Goal: Task Accomplishment & Management: Complete application form

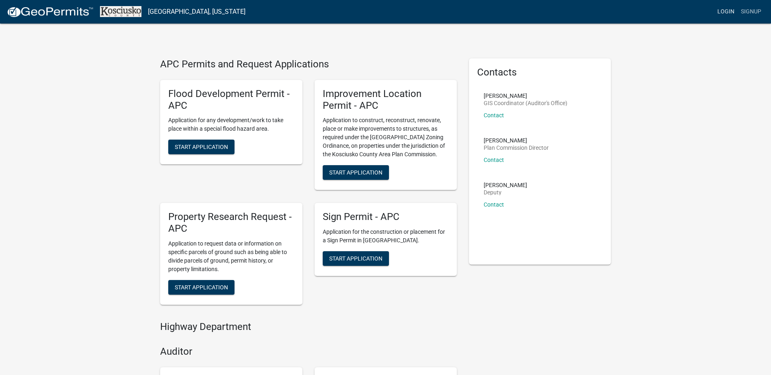
click at [724, 13] on link "Login" at bounding box center [726, 11] width 24 height 15
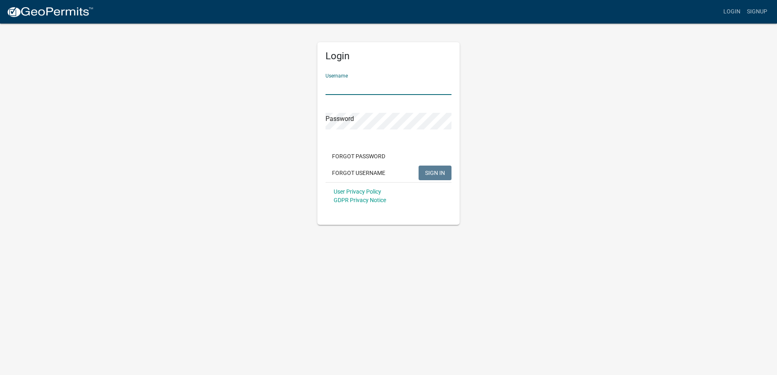
click at [366, 92] on input "Username" at bounding box center [388, 86] width 126 height 17
type input "mreyes46499"
click at [418, 166] on button "SIGN IN" at bounding box center [434, 173] width 33 height 15
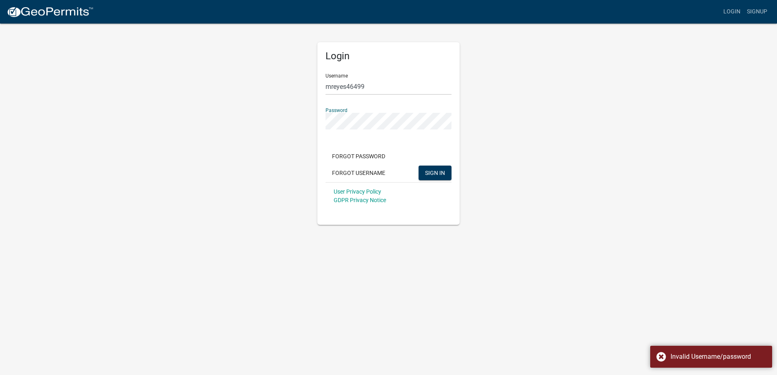
click at [270, 117] on div "Login Username mreyes46499 Password Forgot Password Forgot Username SIGN IN Use…" at bounding box center [388, 124] width 463 height 202
click at [418, 166] on button "SIGN IN" at bounding box center [434, 173] width 33 height 15
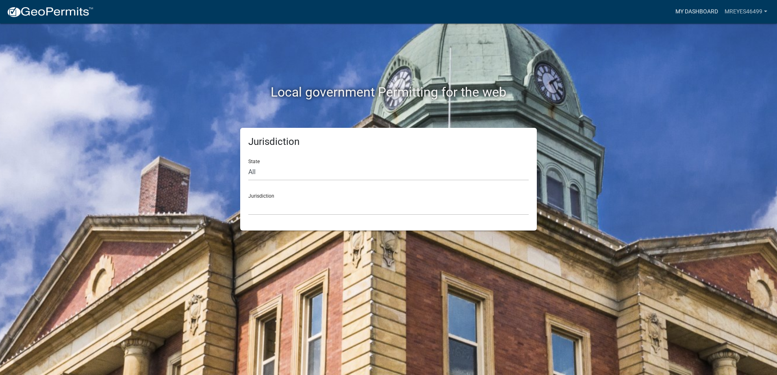
click at [711, 12] on link "My Dashboard" at bounding box center [696, 11] width 49 height 15
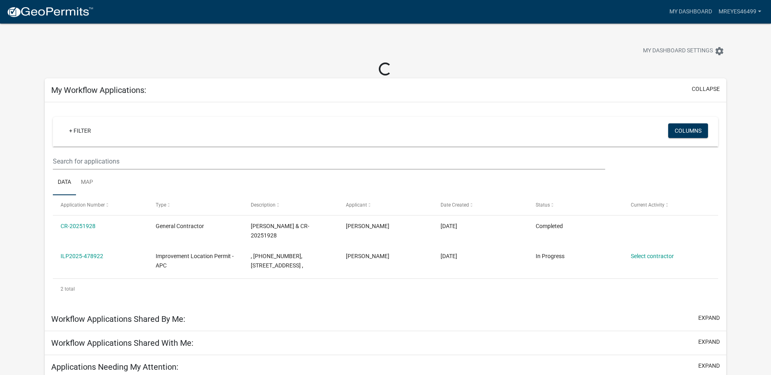
scroll to position [24, 0]
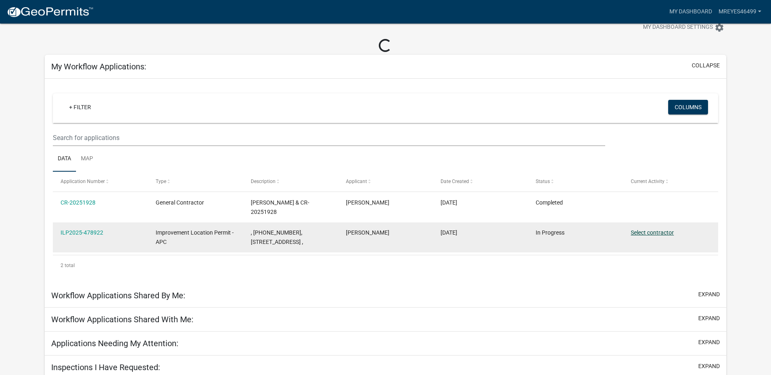
click at [657, 230] on link "Select contractor" at bounding box center [652, 233] width 43 height 7
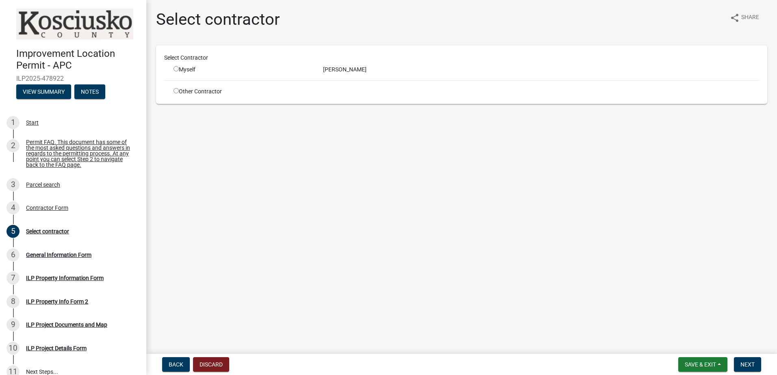
click at [179, 72] on div "Myself" at bounding box center [241, 69] width 137 height 9
click at [175, 68] on input "radio" at bounding box center [175, 68] width 5 height 5
radio input "true"
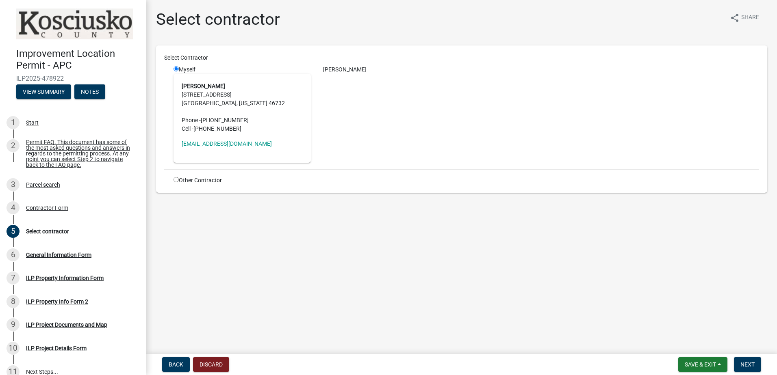
click at [210, 90] on address "[PERSON_NAME] [STREET_ADDRESS][PERSON_NAME][US_STATE] Phone - [PHONE_NUMBER] Ce…" at bounding box center [242, 107] width 121 height 51
click at [749, 360] on button "Next" at bounding box center [747, 365] width 27 height 15
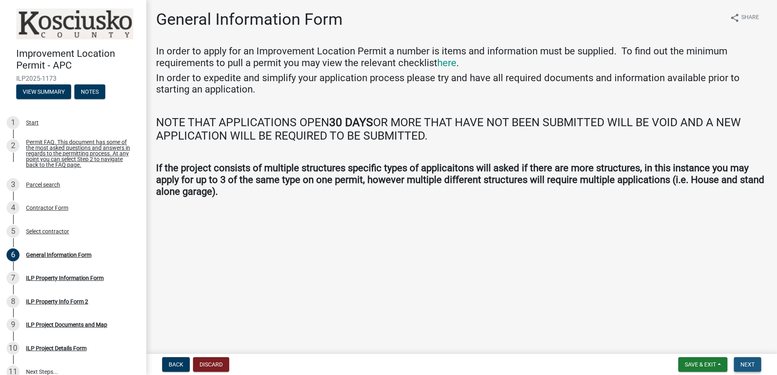
click at [758, 366] on button "Next" at bounding box center [747, 365] width 27 height 15
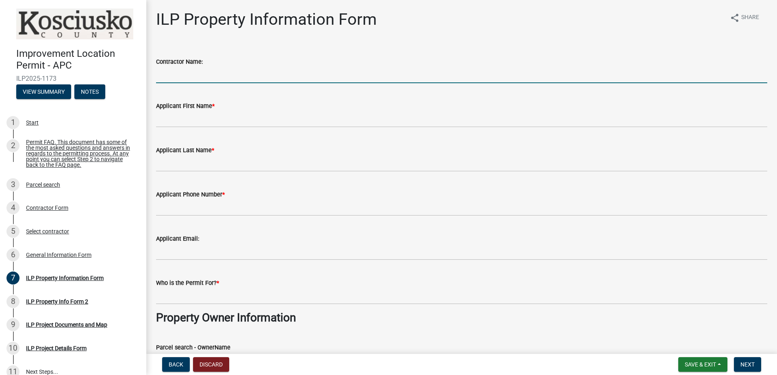
click at [226, 71] on input "Contractor Name:" at bounding box center [461, 75] width 611 height 17
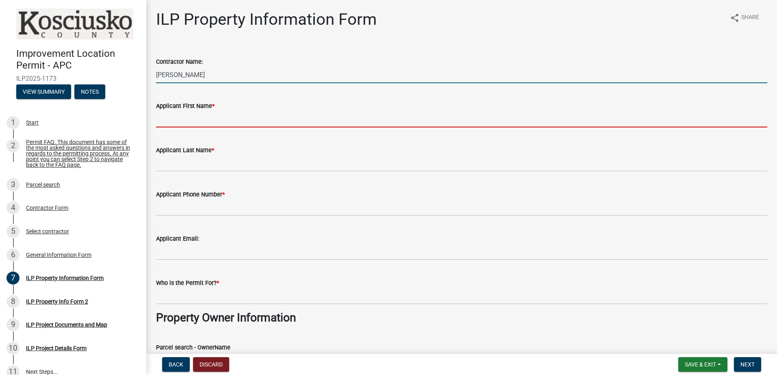
click at [226, 71] on input "[PERSON_NAME]" at bounding box center [461, 75] width 611 height 17
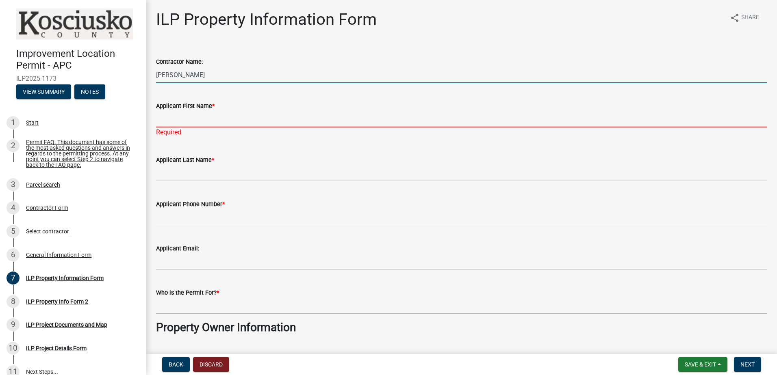
click at [205, 75] on input "[PERSON_NAME]" at bounding box center [461, 75] width 611 height 17
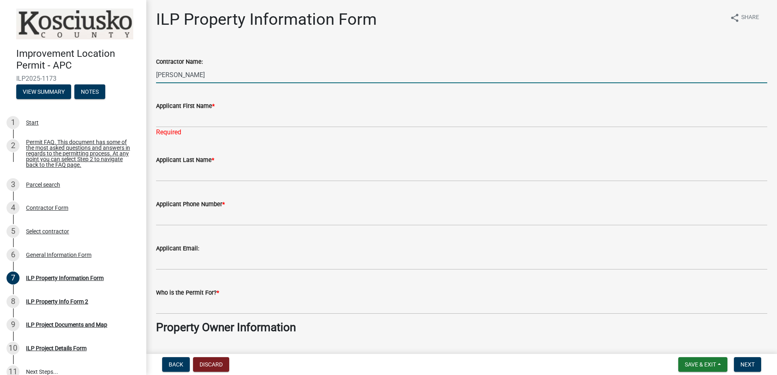
type input "[PERSON_NAME]"
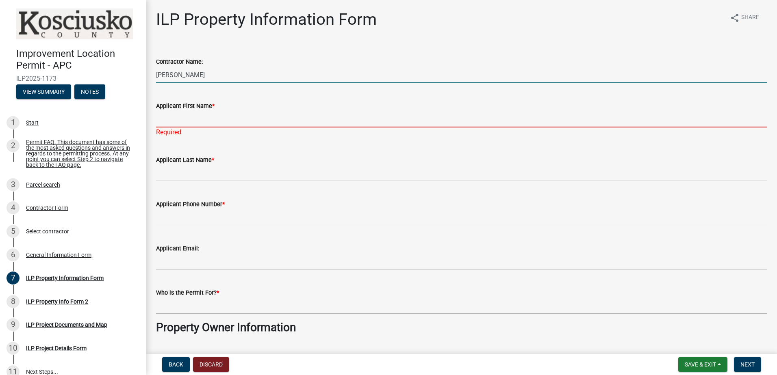
click at [204, 116] on input "Applicant First Name *" at bounding box center [461, 119] width 611 height 17
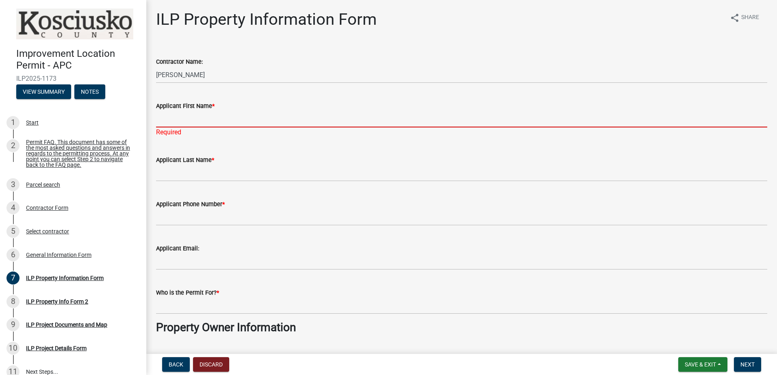
type input "[PERSON_NAME]"
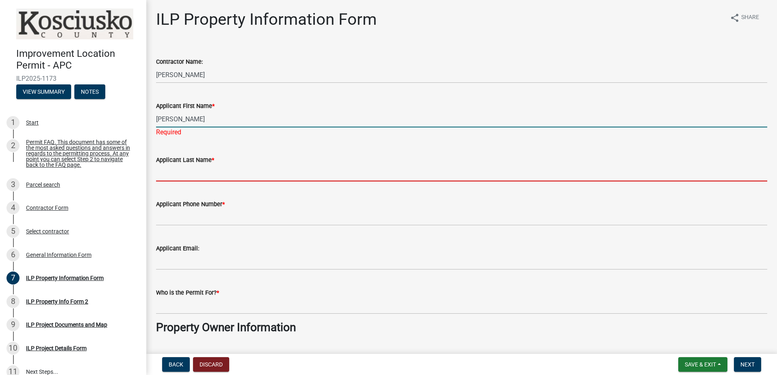
type input "[PERSON_NAME]"
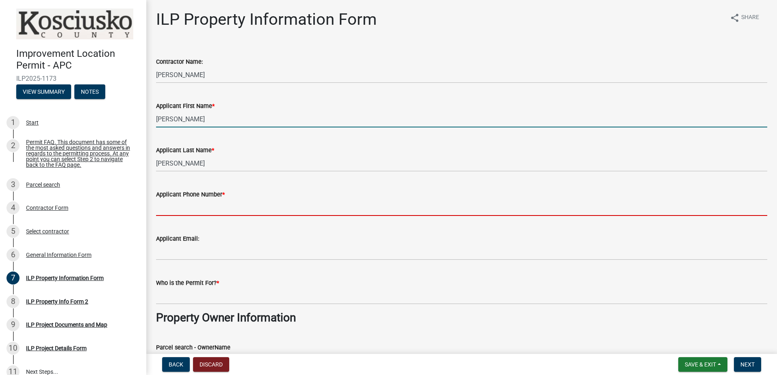
click at [197, 210] on input "Applicant Phone Number *" at bounding box center [461, 207] width 611 height 17
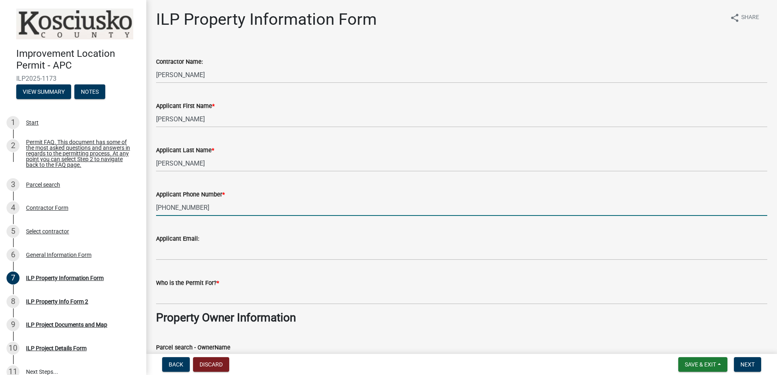
type input "[PHONE_NUMBER]"
click at [195, 243] on div "Applicant Email:" at bounding box center [461, 239] width 611 height 10
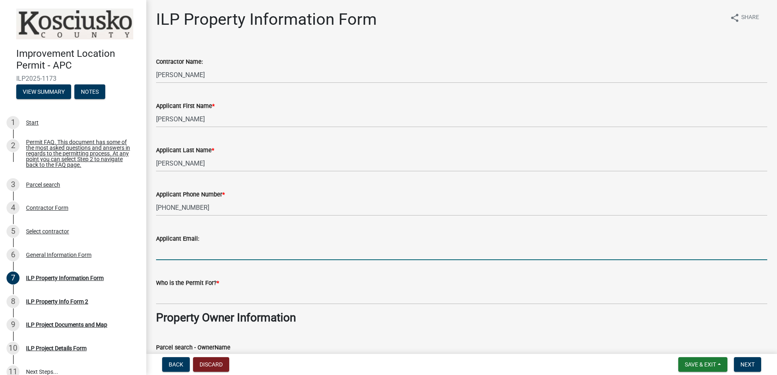
click at [186, 253] on input "Applicant Email:" at bounding box center [461, 252] width 611 height 17
type input "[EMAIL_ADDRESS][DOMAIN_NAME]"
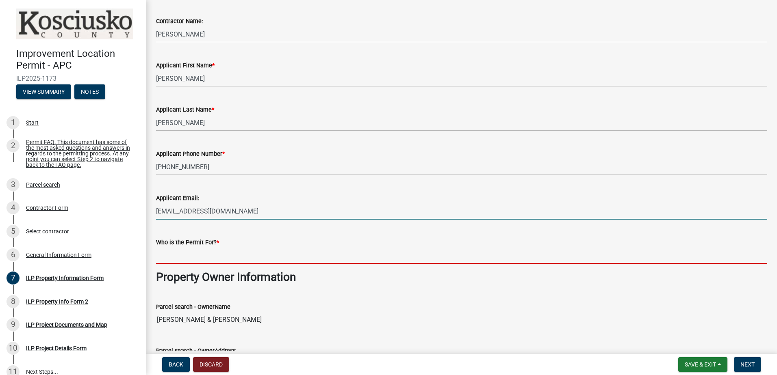
click at [222, 259] on input "Who is the Permit For? *" at bounding box center [461, 255] width 611 height 17
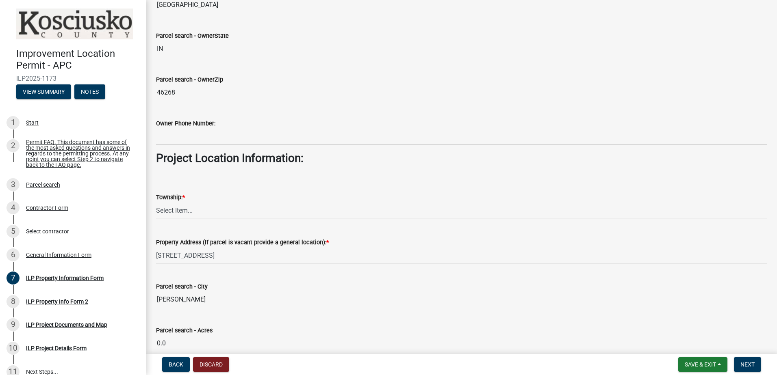
scroll to position [447, 0]
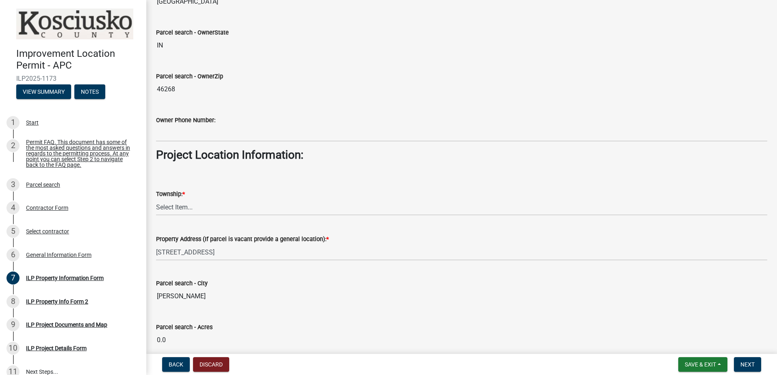
type input "[PERSON_NAME]"
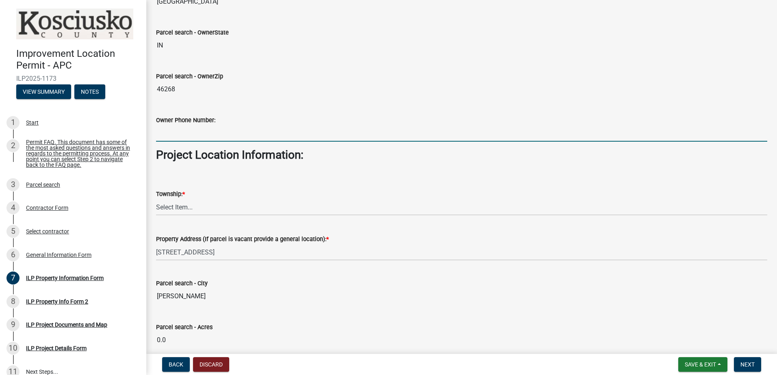
click at [204, 130] on input "Owner Phone Number:" at bounding box center [461, 133] width 611 height 17
type input "[PHONE_NUMBER]"
click at [199, 204] on select "Select Item... [PERSON_NAME] - Elkhart Co Clay Etna [GEOGRAPHIC_DATA][PERSON_NA…" at bounding box center [461, 207] width 611 height 17
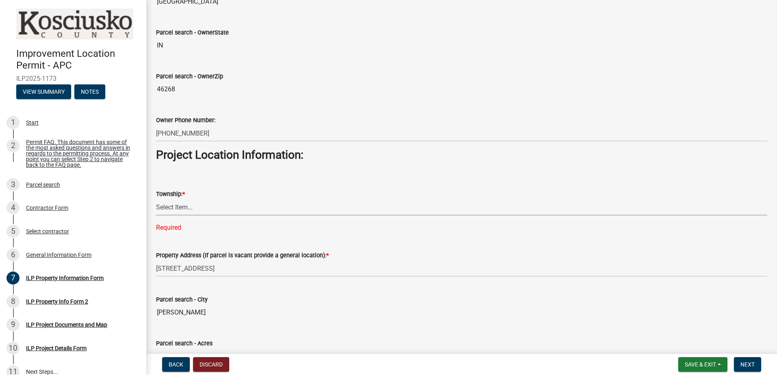
click at [175, 205] on select "Select Item... [PERSON_NAME] - Elkhart Co Clay Etna [GEOGRAPHIC_DATA][PERSON_NA…" at bounding box center [461, 207] width 611 height 17
click at [156, 199] on select "Select Item... [PERSON_NAME] - Elkhart Co Clay Etna [GEOGRAPHIC_DATA][PERSON_NA…" at bounding box center [461, 207] width 611 height 17
select select "57368d26-defc-477e-a8be-5a23ab554a17"
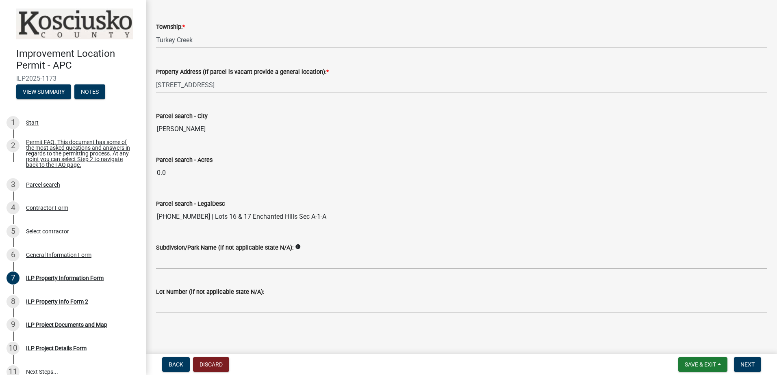
scroll to position [615, 0]
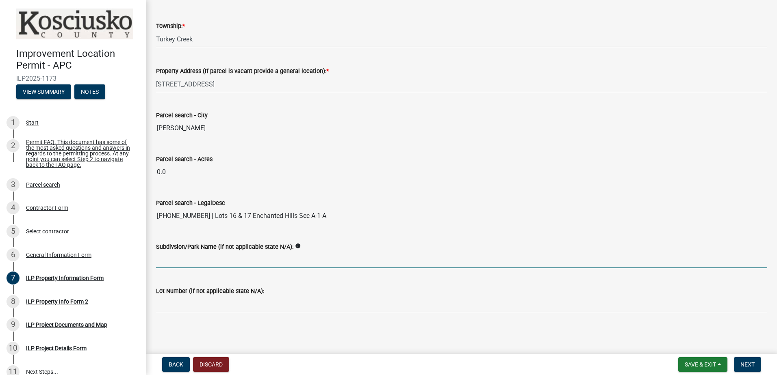
click at [202, 259] on input "Subdivsion/Park Name (if not applicable state N/A):" at bounding box center [461, 260] width 611 height 17
type input "Enchanted Hills"
click at [421, 195] on div "Parcel search - LegalDesc [PHONE_NUMBER] | Lots 16 & 17 Enchanted Hills Sec A-1…" at bounding box center [461, 205] width 611 height 37
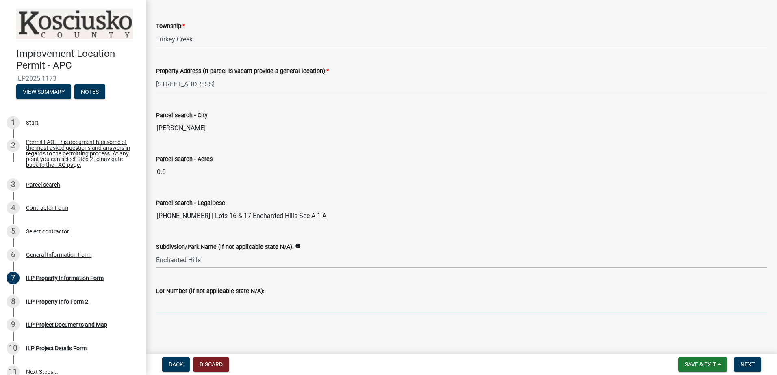
click at [173, 304] on input "Lot Number (if not applicable state N/A):" at bounding box center [461, 304] width 611 height 17
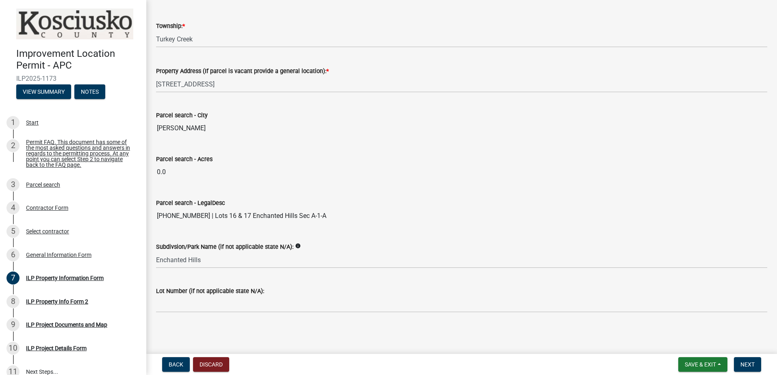
drag, startPoint x: 314, startPoint y: 217, endPoint x: 292, endPoint y: 213, distance: 22.6
click at [292, 213] on input "[PHONE_NUMBER] | Lots 16 & 17 Enchanted Hills Sec A-1-A" at bounding box center [461, 216] width 611 height 16
drag, startPoint x: 233, startPoint y: 214, endPoint x: 199, endPoint y: 214, distance: 34.1
click at [199, 214] on input "[PHONE_NUMBER] | Lots 16 & 17 Enchanted Hills Sec A-1-A" at bounding box center [461, 216] width 611 height 16
drag, startPoint x: 199, startPoint y: 214, endPoint x: 207, endPoint y: 215, distance: 8.2
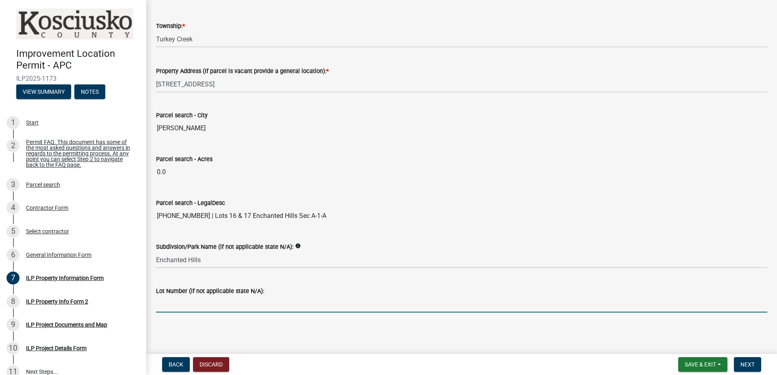
click at [178, 307] on input "Lot Number (if not applicable state N/A):" at bounding box center [461, 304] width 611 height 17
paste input "Lots 16 & 17"
type input "Lots 16 & 17"
click at [758, 367] on button "Next" at bounding box center [747, 365] width 27 height 15
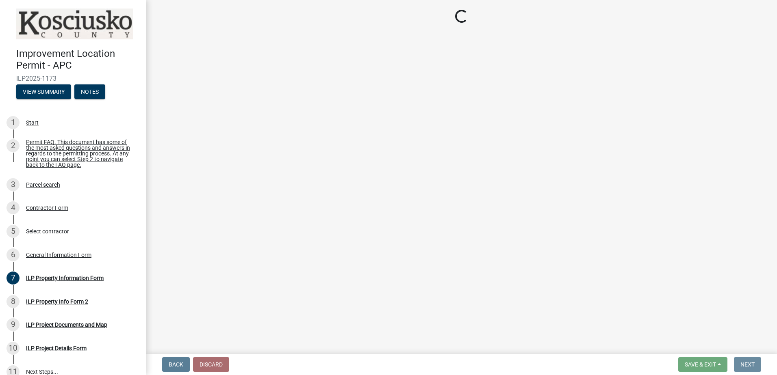
scroll to position [0, 0]
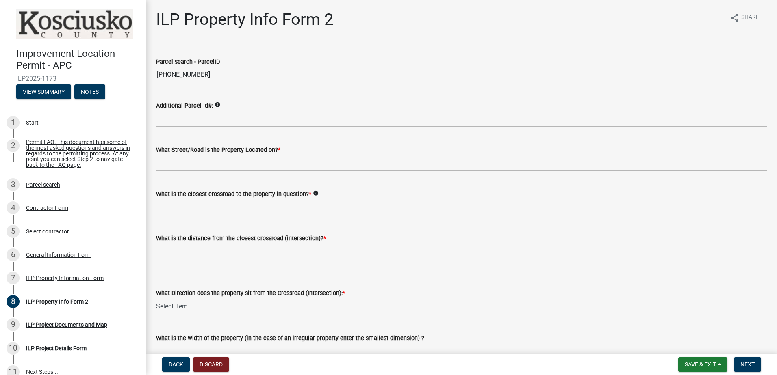
drag, startPoint x: 198, startPoint y: 73, endPoint x: 136, endPoint y: 73, distance: 62.2
click at [136, 73] on div "Improvement Location Permit - APC ILP2025-1173 View Summary Notes 1 Start 2 Per…" at bounding box center [388, 187] width 777 height 375
drag, startPoint x: 136, startPoint y: 73, endPoint x: 183, endPoint y: 74, distance: 46.8
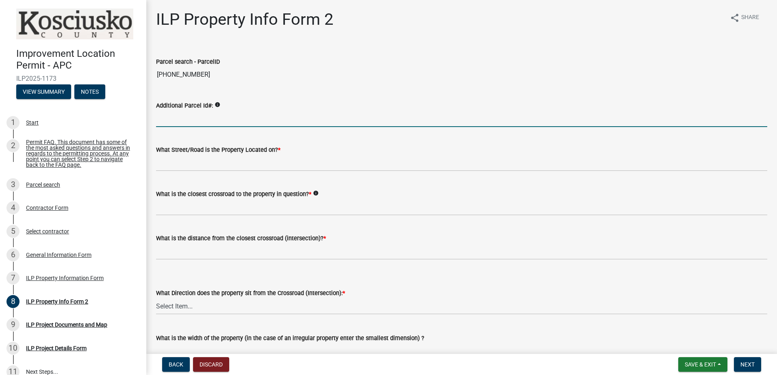
click at [176, 122] on input "Additional Parcel Id#:" at bounding box center [461, 119] width 611 height 17
paste input "[PHONE_NUMBER]"
type input "[PHONE_NUMBER]"
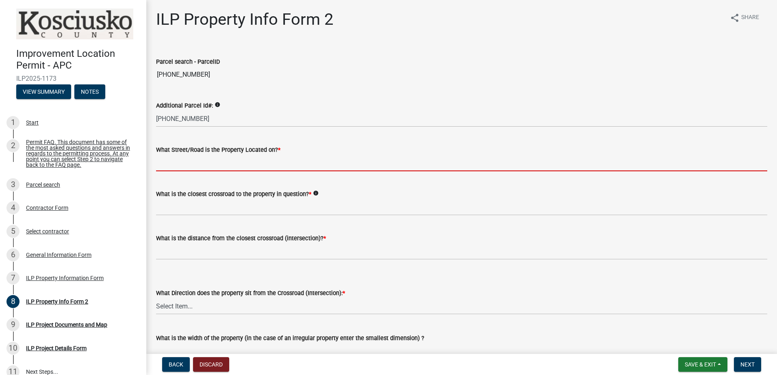
click at [182, 168] on input "What Street/Road is the Property Located on? *" at bounding box center [461, 163] width 611 height 17
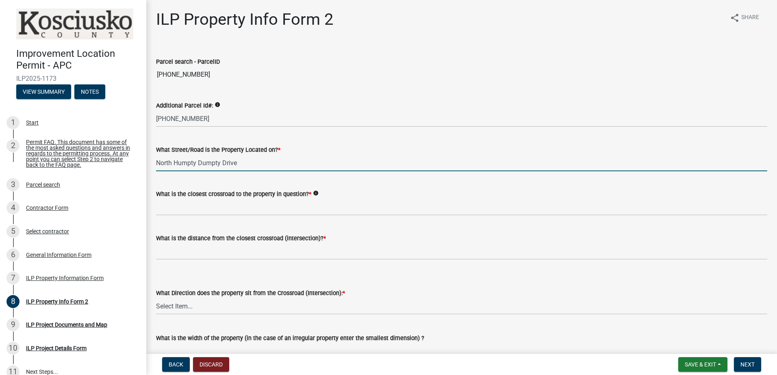
type input "North Humpty Dumpty Drive"
drag, startPoint x: 182, startPoint y: 164, endPoint x: 316, endPoint y: 151, distance: 135.1
click at [316, 151] on div "What Street/Road is the Property Located on? *" at bounding box center [461, 150] width 611 height 10
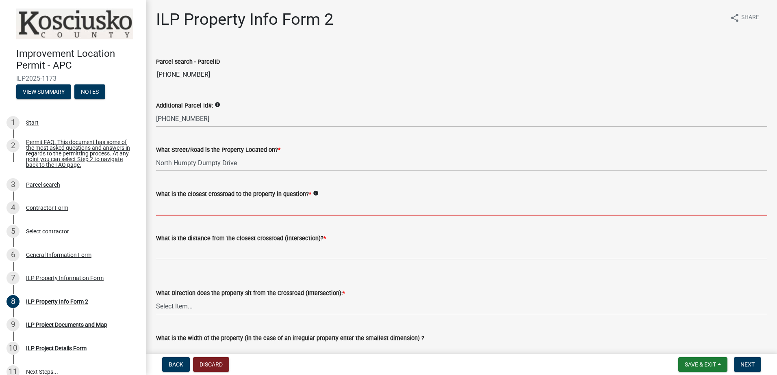
click at [184, 208] on input "What is the closest crossroad to the property in question? *" at bounding box center [461, 207] width 611 height 17
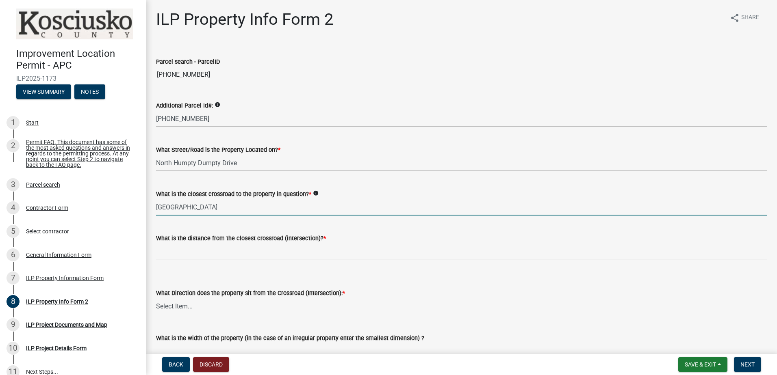
type input "[GEOGRAPHIC_DATA]"
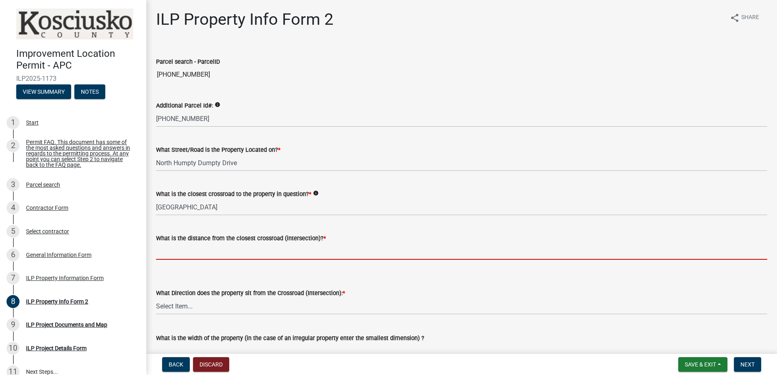
click at [281, 255] on input "text" at bounding box center [461, 251] width 611 height 17
click at [191, 254] on input "text" at bounding box center [461, 251] width 611 height 17
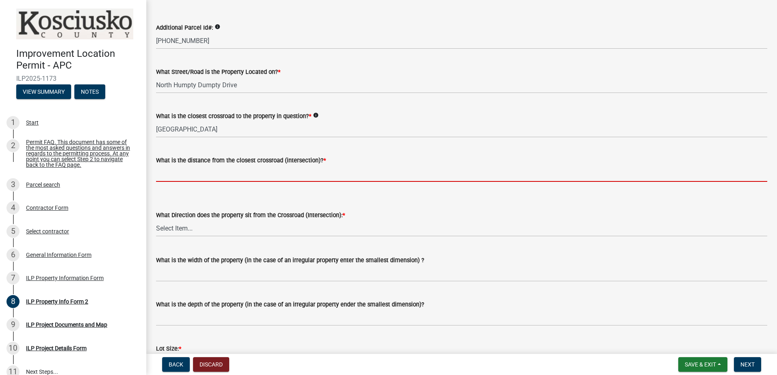
scroll to position [81, 0]
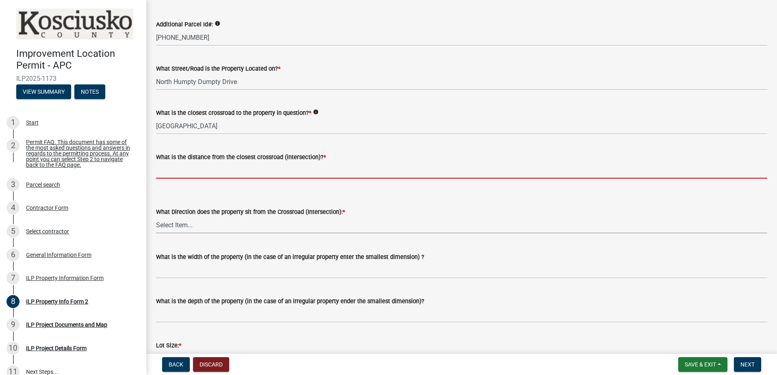
click at [189, 228] on div "What Direction does the property sit from the Crossroad (Intersection): * Selec…" at bounding box center [461, 220] width 611 height 26
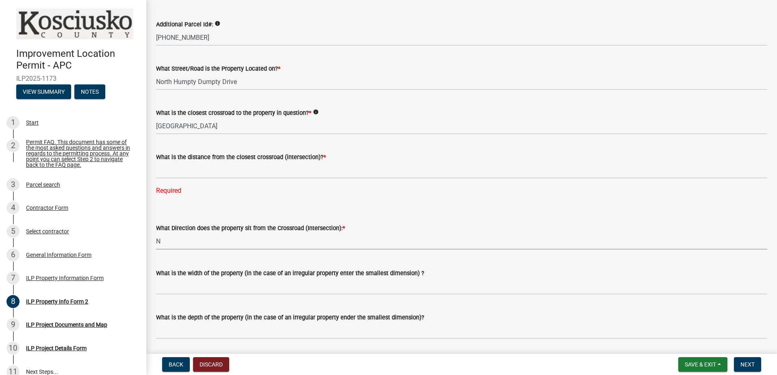
click at [156, 233] on select "Select Item... N NE NW S SE SW E W" at bounding box center [461, 241] width 611 height 17
select select "0609af41-fe40-4fa2-880d-6f54f567ae8e"
click at [168, 241] on select "Select Item... N NE NW S SE SW E W" at bounding box center [461, 241] width 611 height 17
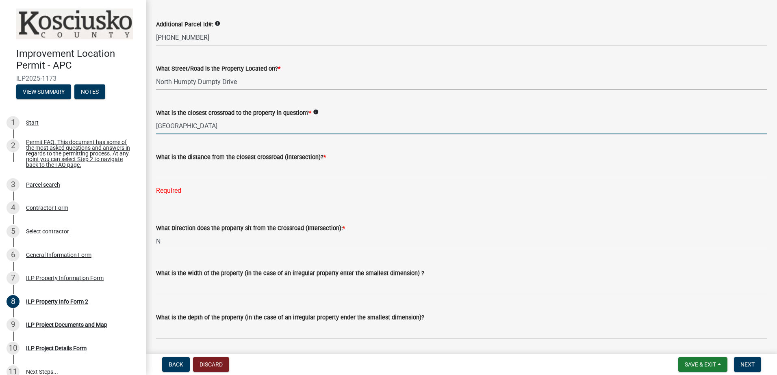
drag, startPoint x: 220, startPoint y: 127, endPoint x: 140, endPoint y: 121, distance: 80.3
click at [140, 121] on div "Improvement Location Permit - APC ILP2025-1173 View Summary Notes 1 Start 2 Per…" at bounding box center [388, 187] width 777 height 375
type input "[GEOGRAPHIC_DATA]"
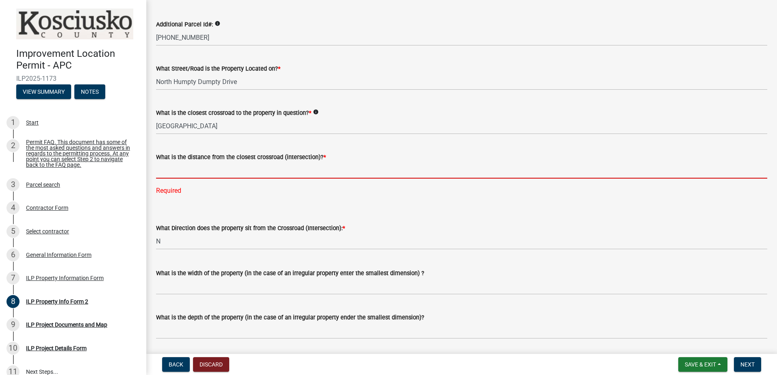
click at [195, 172] on input "text" at bounding box center [461, 170] width 611 height 17
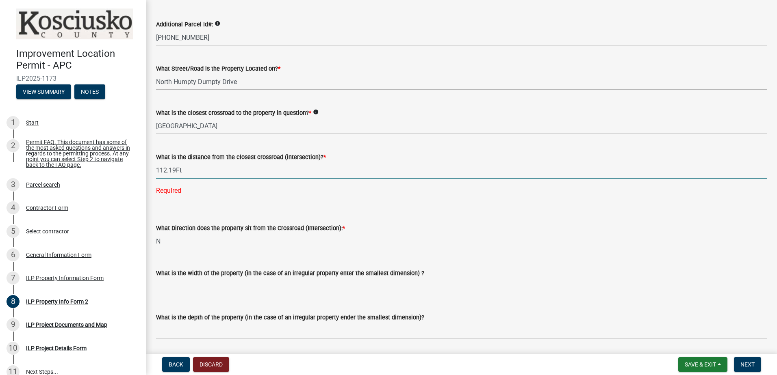
click at [188, 165] on input "112.19Ft" at bounding box center [461, 170] width 611 height 17
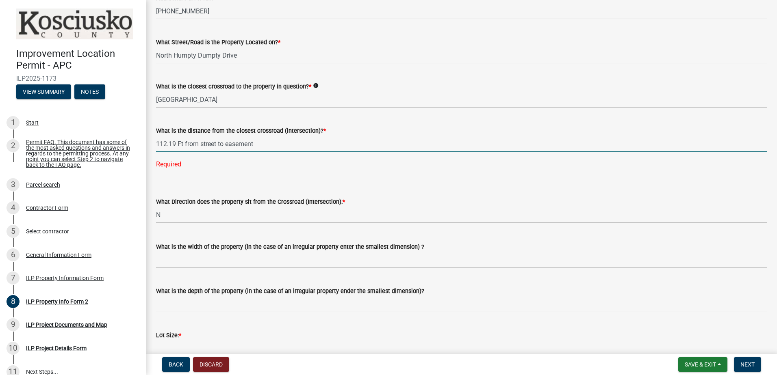
scroll to position [122, 0]
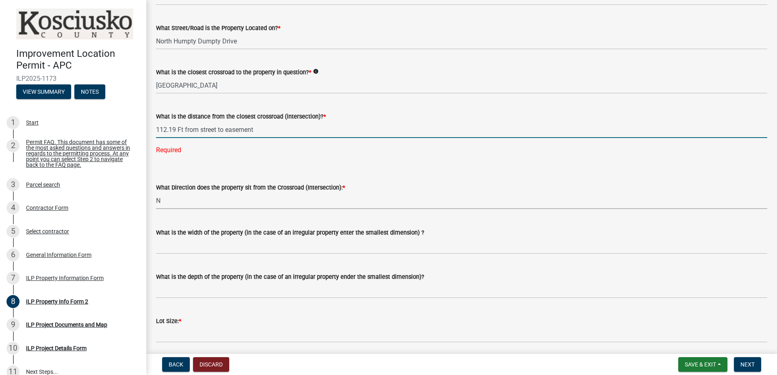
type input "112.19"
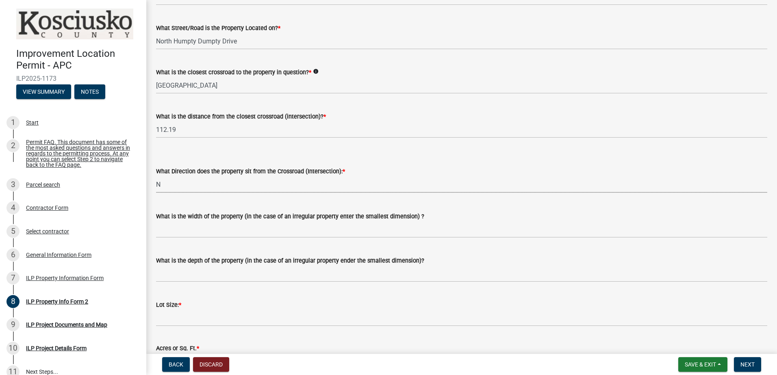
click at [186, 203] on wm-data-entity-input-list "Parcel search - ParcelID [PHONE_NUMBER] Additional Parcel Id#: info 007-051-[GE…" at bounding box center [461, 212] width 611 height 577
click at [156, 176] on select "Select Item... N NE NW S SE SW E W" at bounding box center [461, 184] width 611 height 17
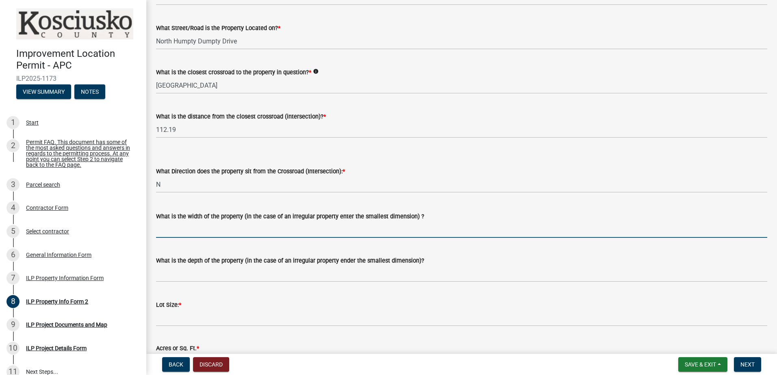
click at [176, 232] on input "What is the width of the property (in the case of an irregular property enter t…" at bounding box center [461, 229] width 611 height 17
type input "150.62Ft at its smallest point"
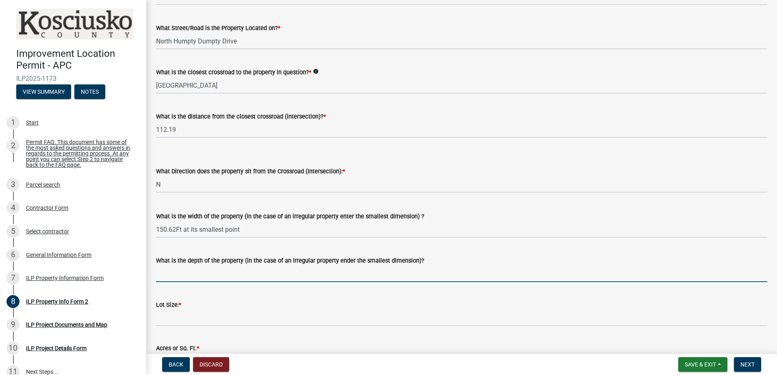
click at [193, 280] on input "What is the depth of the property (in the case of an irregular property ender t…" at bounding box center [461, 274] width 611 height 17
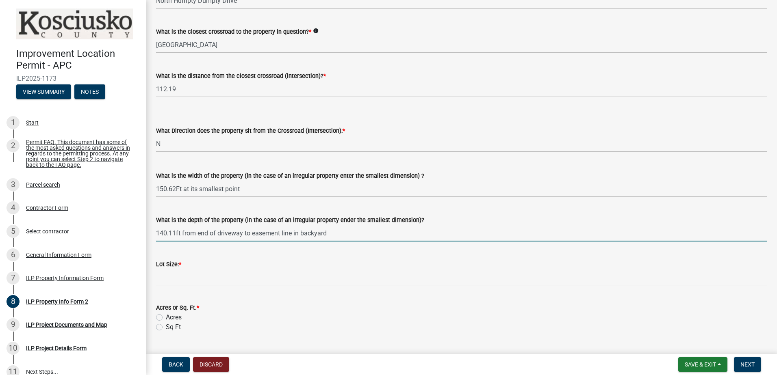
type input "140.11ft from end of driveway to easement line in backyard"
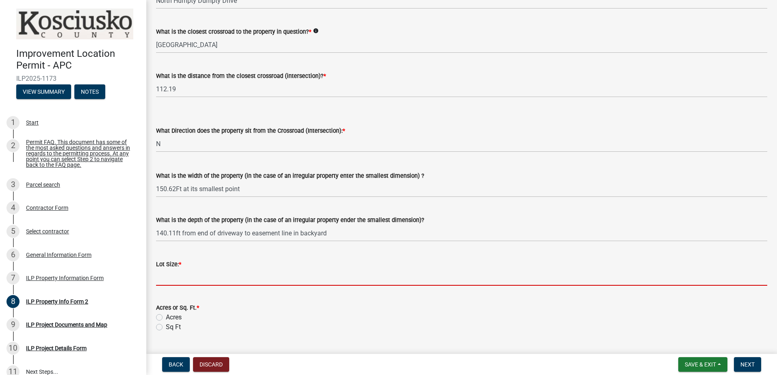
click at [186, 275] on input "text" at bounding box center [461, 277] width 611 height 17
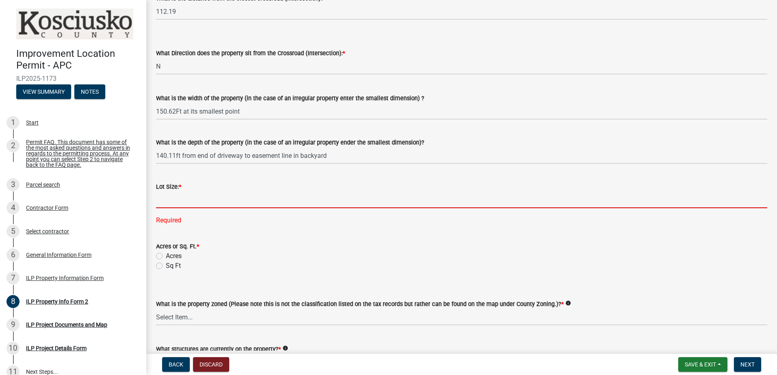
scroll to position [244, 0]
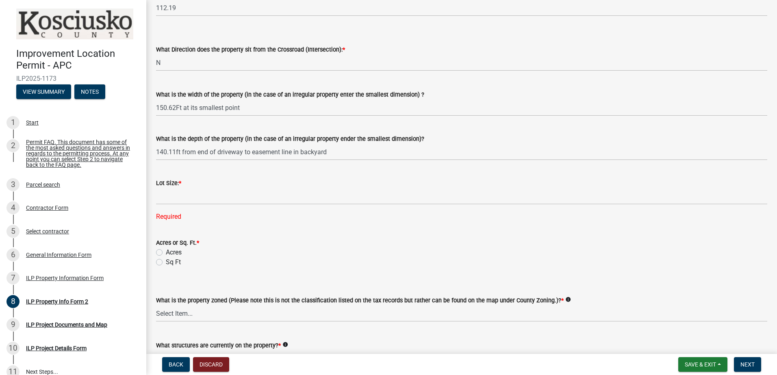
click at [166, 263] on label "Sq Ft" at bounding box center [173, 263] width 15 height 10
click at [166, 263] on input "Sq Ft" at bounding box center [168, 260] width 5 height 5
radio input "true"
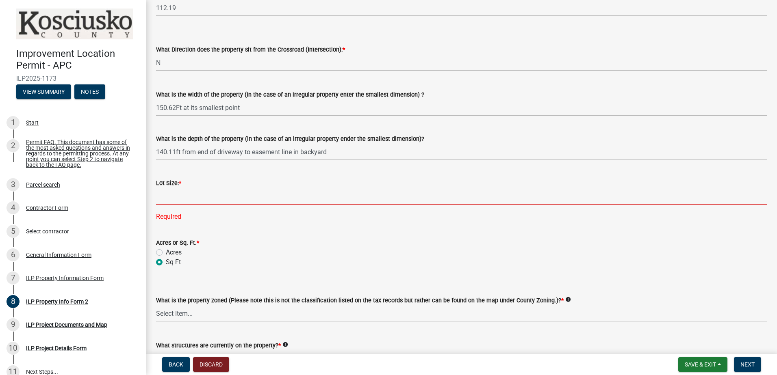
click at [168, 198] on input "text" at bounding box center [461, 196] width 611 height 17
